Goal: Task Accomplishment & Management: Complete application form

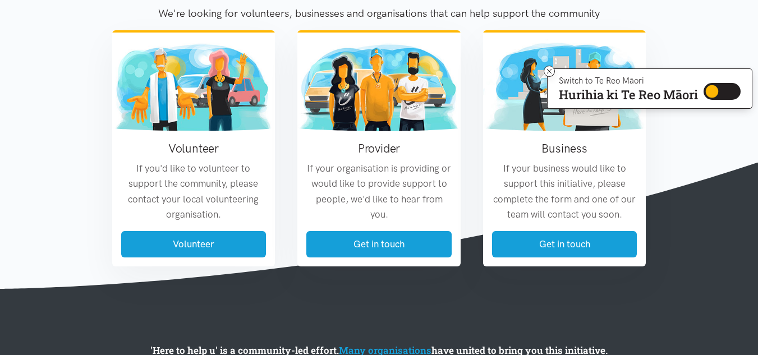
scroll to position [1305, 0]
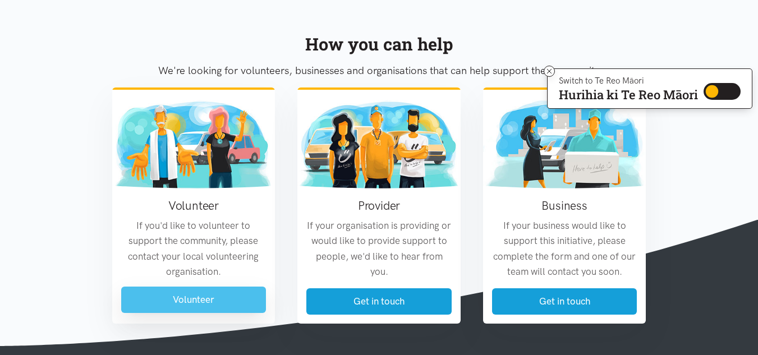
click at [255, 297] on link "Volunteer" at bounding box center [193, 300] width 145 height 26
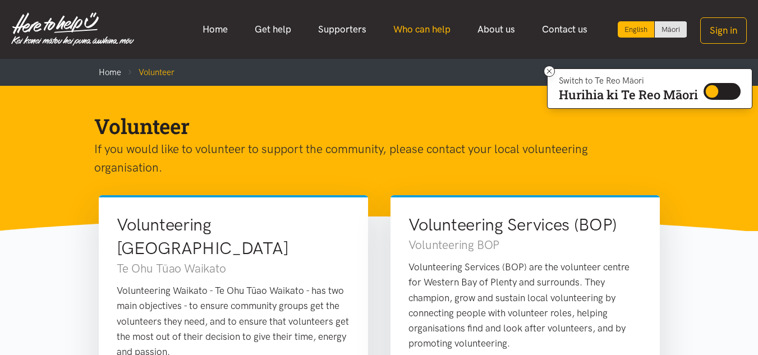
drag, startPoint x: 755, startPoint y: 25, endPoint x: 429, endPoint y: 20, distance: 326.6
click at [429, 20] on div "English Māori Home Get help Supporters Who can help About us" at bounding box center [379, 29] width 758 height 36
click at [404, 64] on ol "Home Volunteer" at bounding box center [379, 72] width 561 height 27
